Goal: Information Seeking & Learning: Understand process/instructions

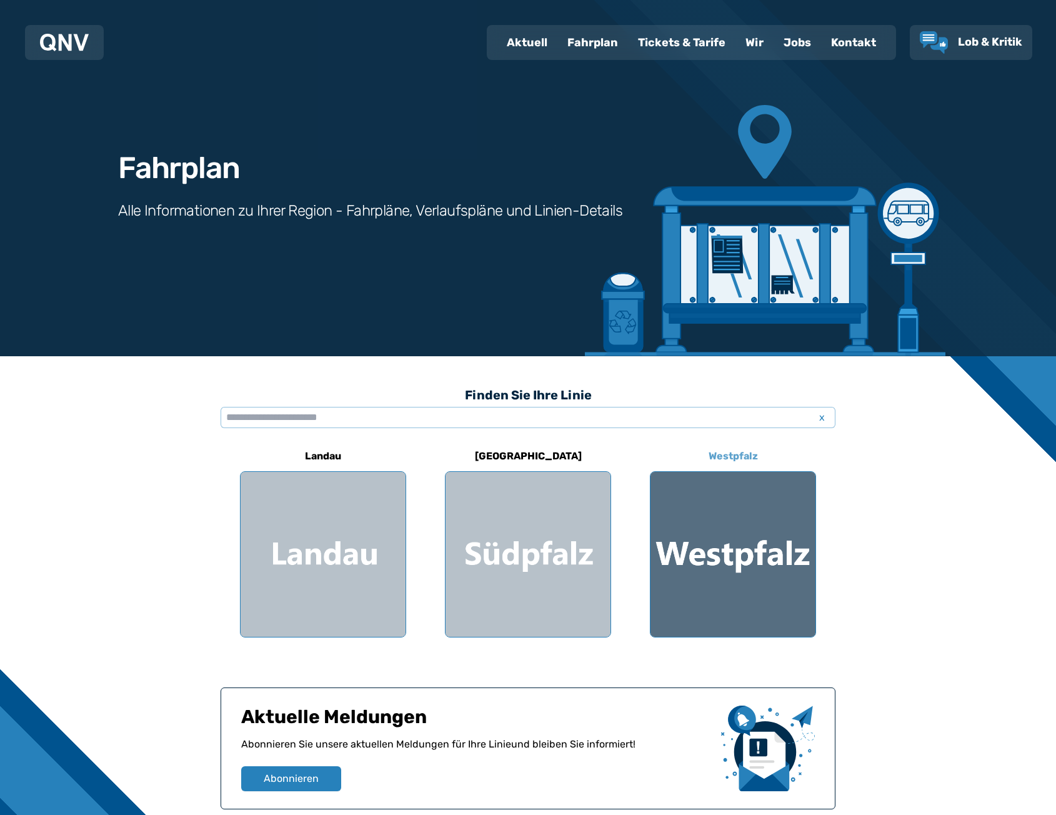
click at [721, 518] on div at bounding box center [733, 554] width 165 height 165
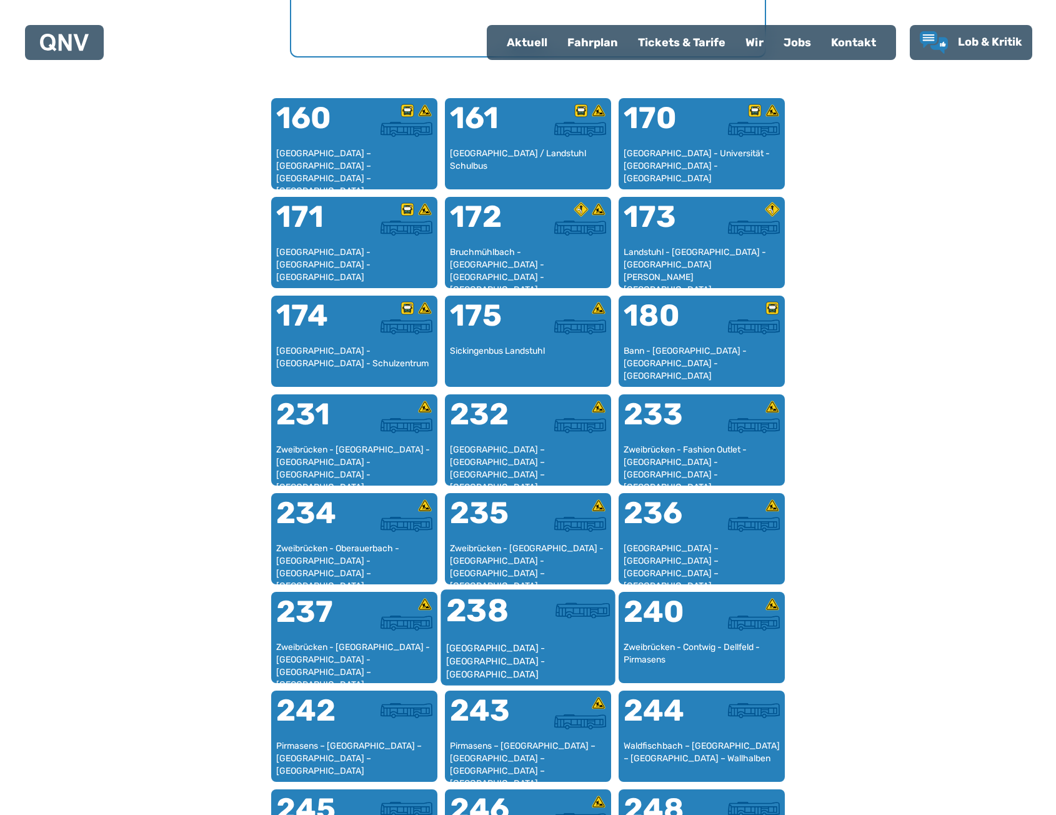
scroll to position [760, 0]
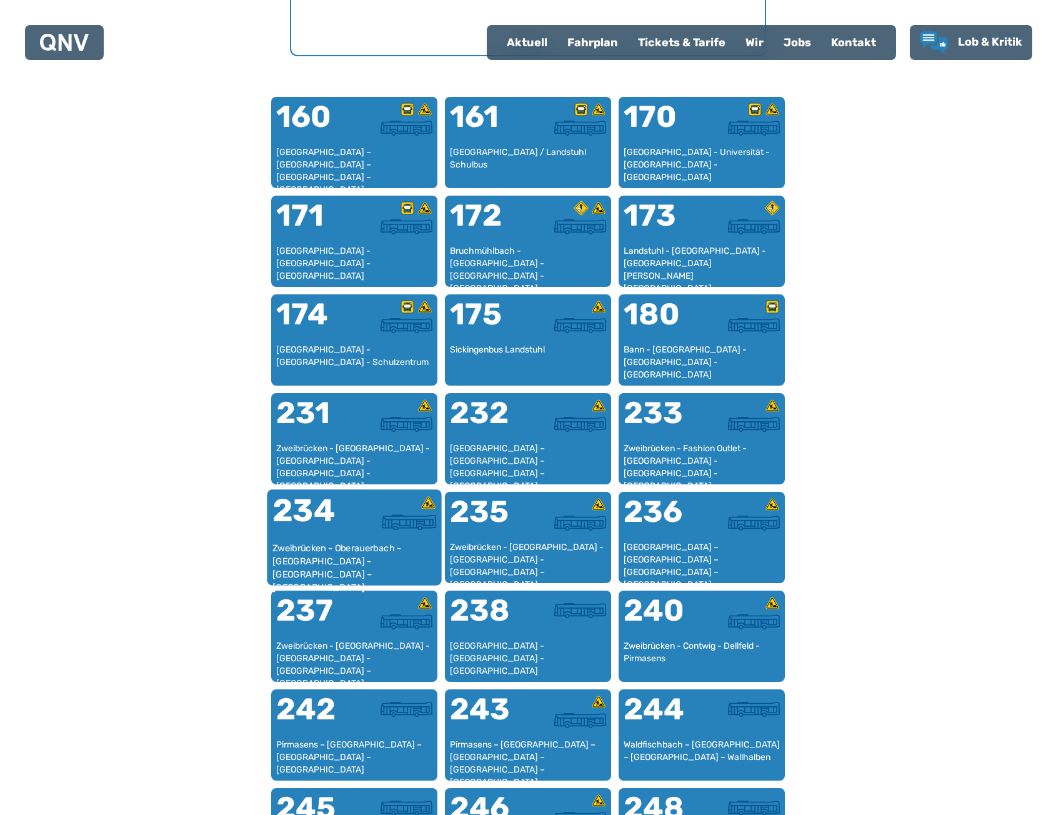
click at [358, 558] on div "Zweibrücken - Oberauerbach - [GEOGRAPHIC_DATA] - [GEOGRAPHIC_DATA] – [GEOGRAPHI…" at bounding box center [355, 561] width 164 height 38
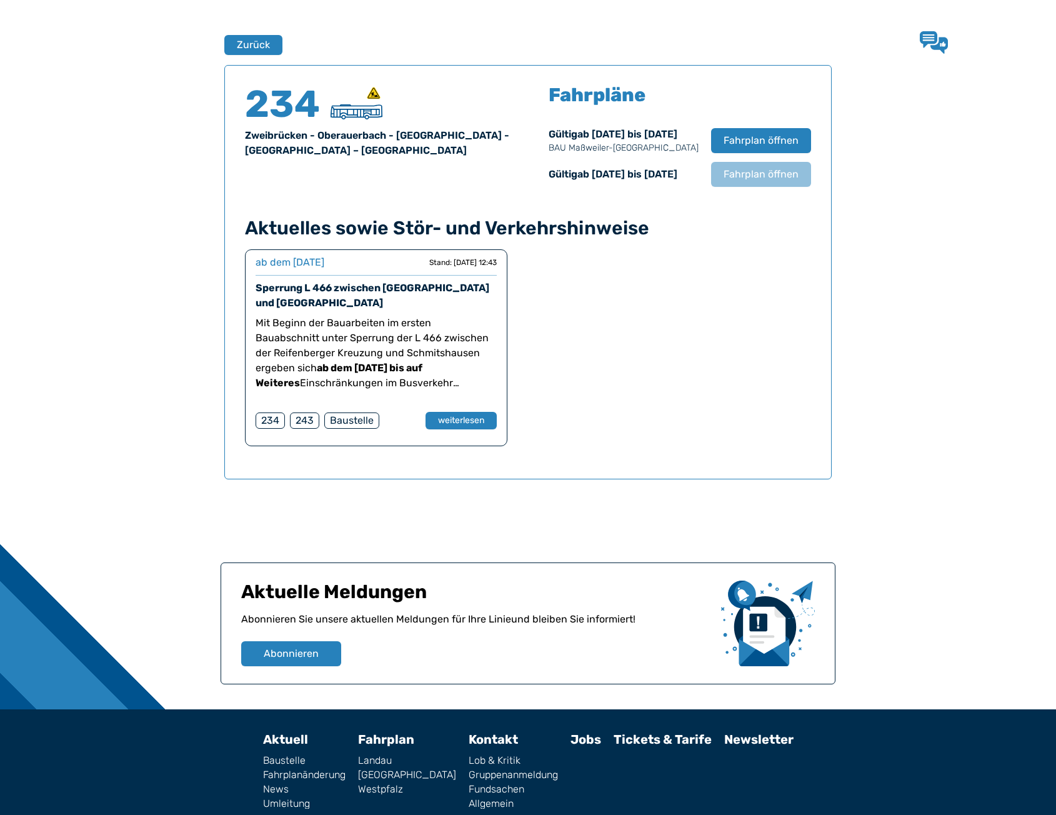
scroll to position [824, 0]
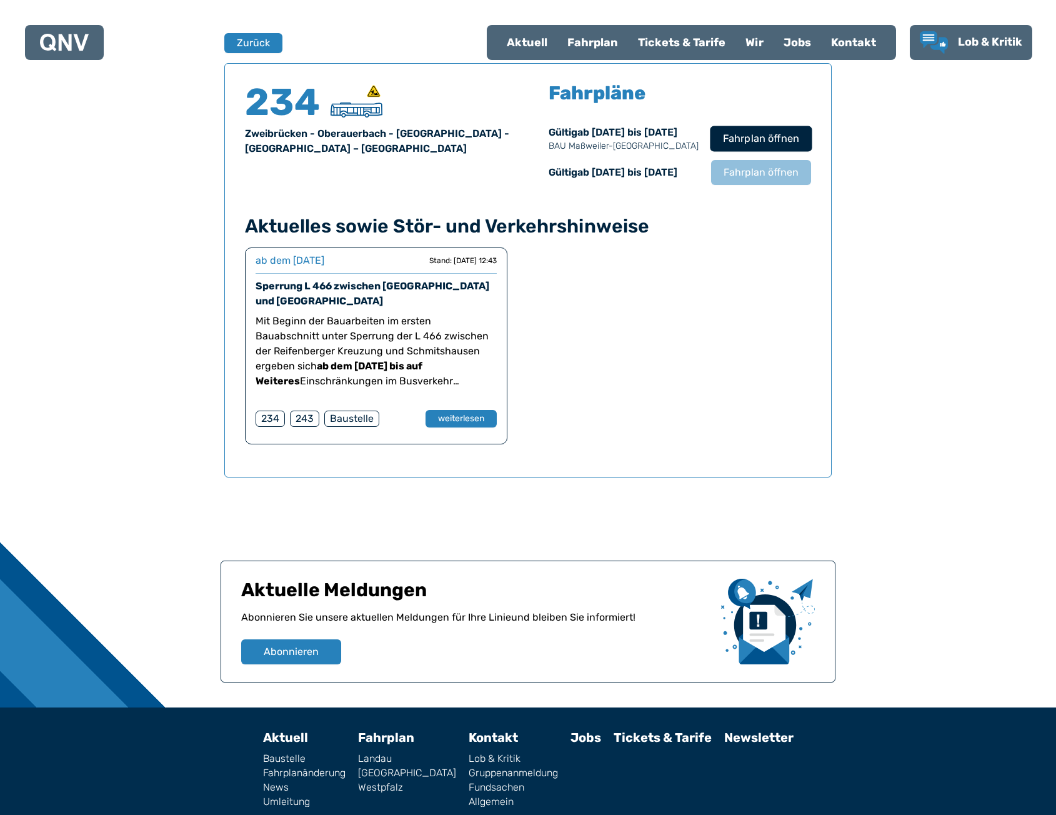
click at [770, 143] on span "Fahrplan öffnen" at bounding box center [761, 138] width 76 height 15
click at [270, 42] on button "Zurück" at bounding box center [253, 43] width 59 height 21
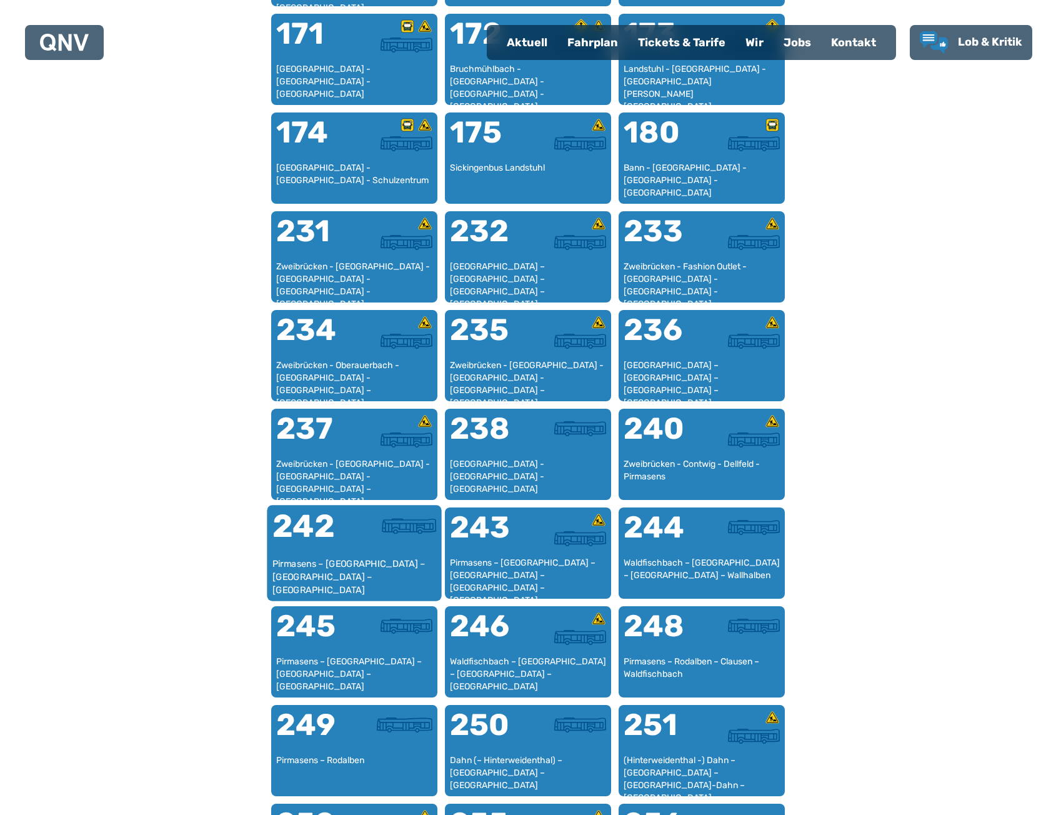
scroll to position [948, 0]
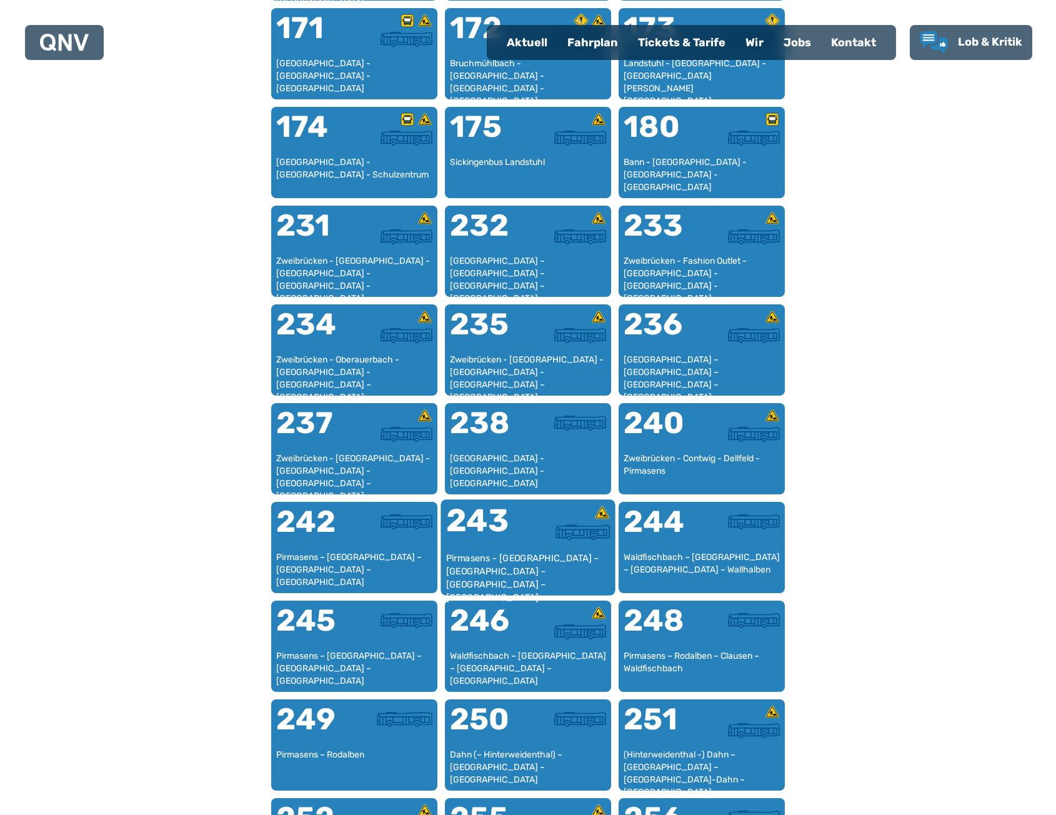
click at [518, 546] on div "243" at bounding box center [487, 528] width 82 height 47
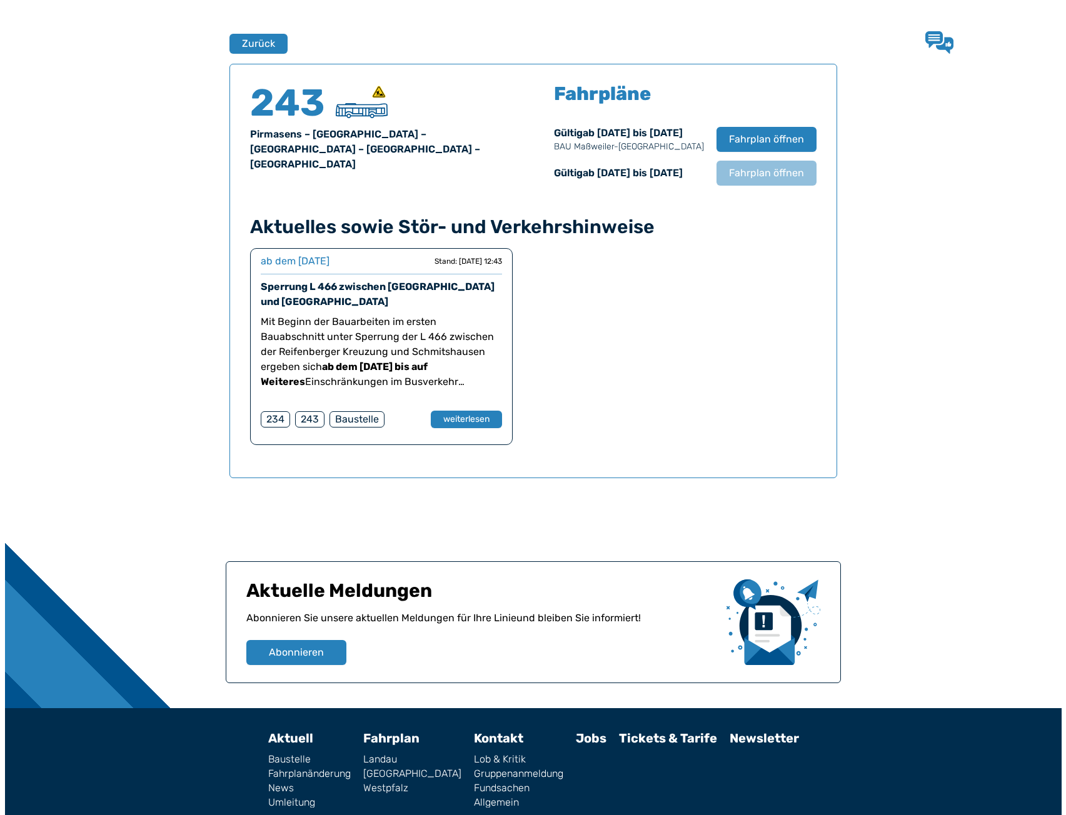
scroll to position [824, 0]
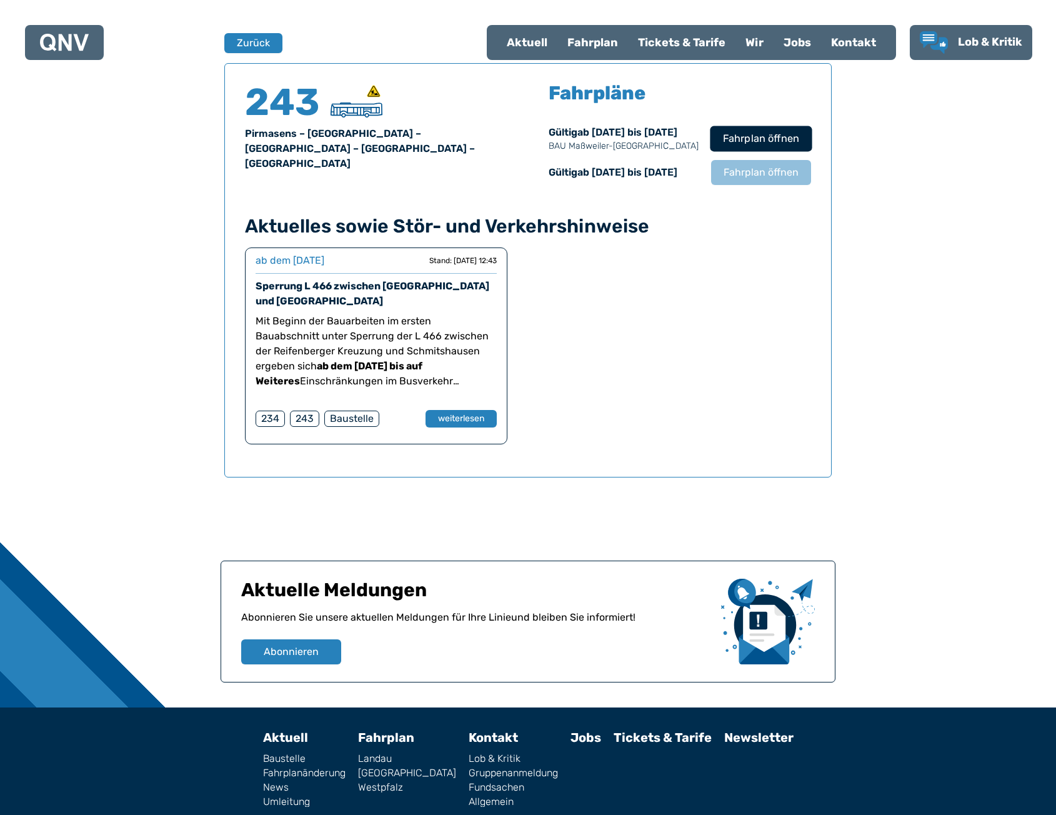
click at [772, 137] on span "Fahrplan öffnen" at bounding box center [761, 138] width 76 height 15
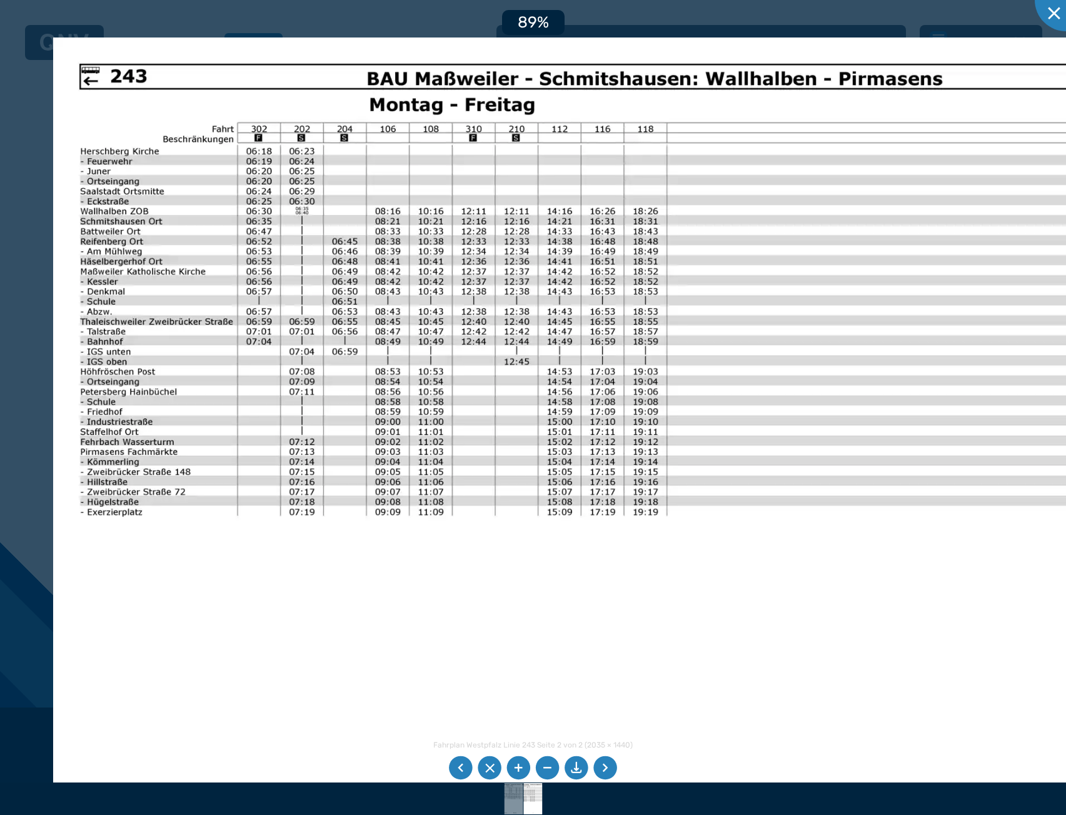
click at [293, 277] on img at bounding box center [620, 439] width 1135 height 803
